Goal: Check status: Check status

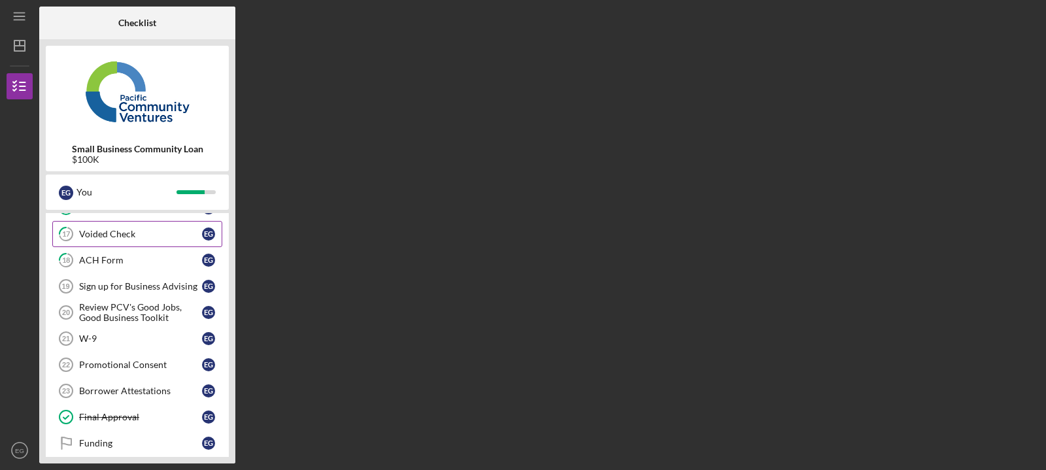
scroll to position [146, 0]
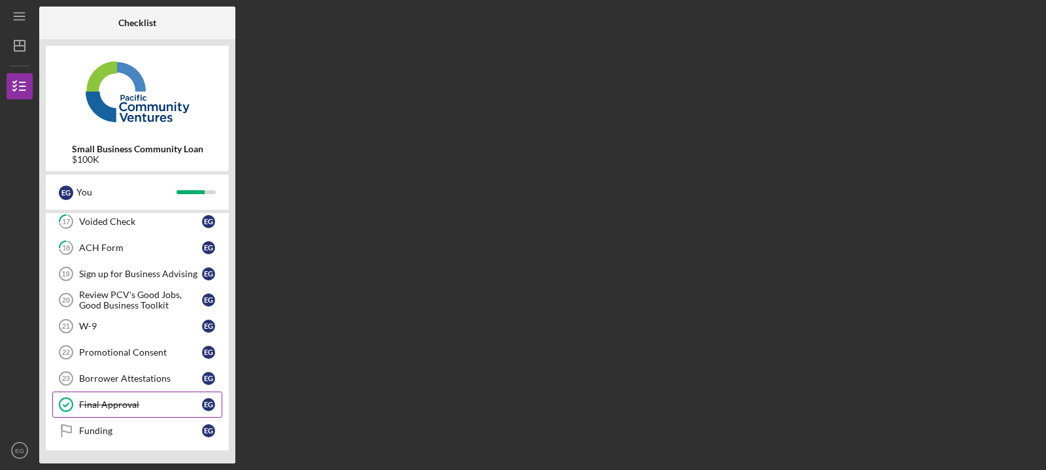
click at [135, 409] on div "Final Approval" at bounding box center [140, 404] width 123 height 10
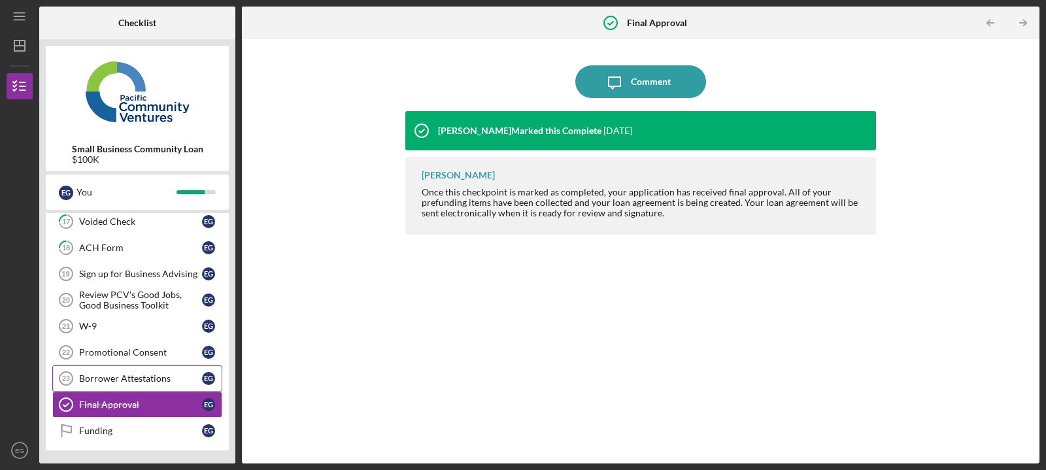
click at [150, 383] on div "Borrower Attestations" at bounding box center [140, 378] width 123 height 10
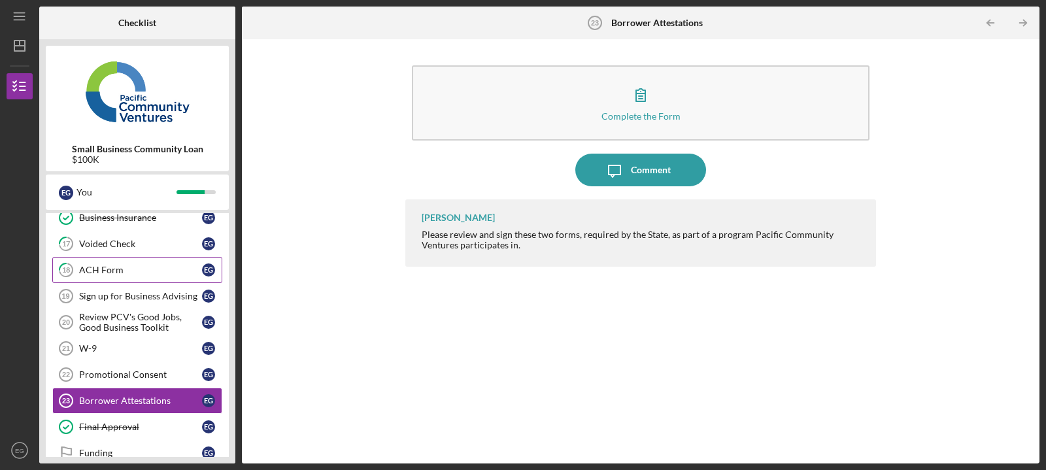
scroll to position [146, 0]
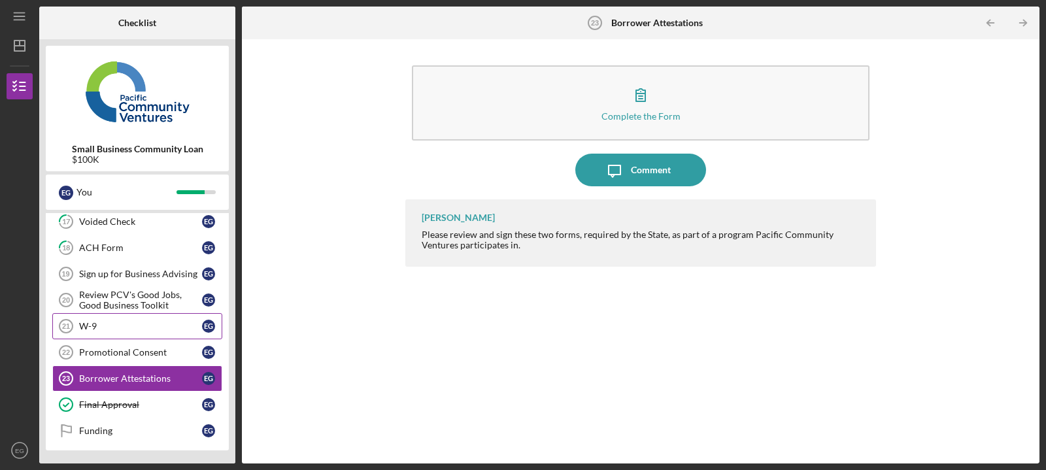
click at [154, 327] on div "W-9" at bounding box center [140, 326] width 123 height 10
